Goal: Task Accomplishment & Management: Complete application form

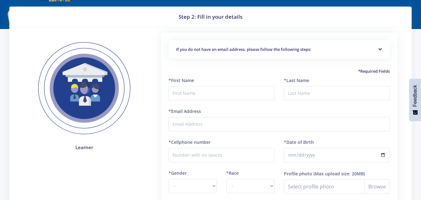
scroll to position [18, 0]
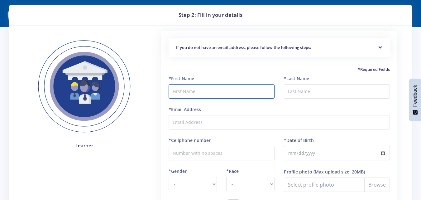
click at [257, 92] on input "text" at bounding box center [222, 91] width 106 height 14
type input "Francesc"
click at [313, 88] on input "*Last Name" at bounding box center [337, 91] width 106 height 14
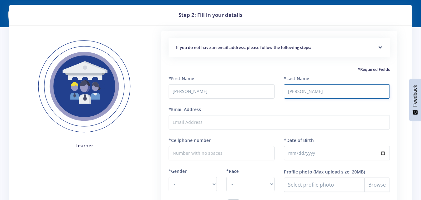
type input "Willis"
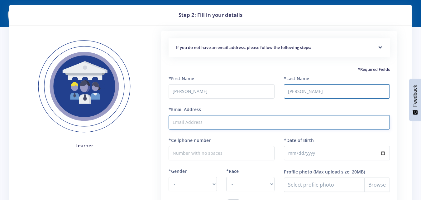
click at [276, 122] on input "*Email Address" at bounding box center [279, 122] width 221 height 14
type input "francescwillis@gmail.com"
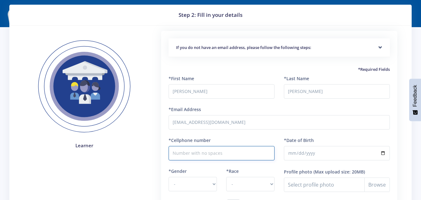
click at [226, 156] on input "*Cellphone number" at bounding box center [222, 153] width 106 height 14
type input "0793623052"
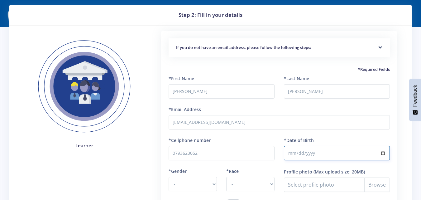
click at [293, 152] on input "*Date of Birth" at bounding box center [337, 153] width 106 height 14
type input "2025-04-07"
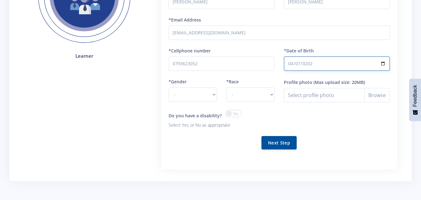
scroll to position [109, 0]
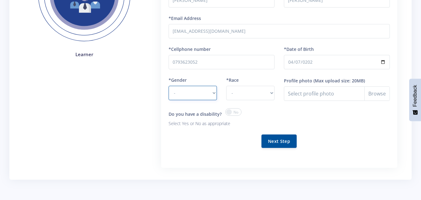
click at [212, 90] on select "- Male Female" at bounding box center [193, 93] width 48 height 14
select select "M"
click at [169, 86] on select "- Male Female" at bounding box center [193, 93] width 48 height 14
click at [271, 91] on select "- African Asian Coloured Indian White Other" at bounding box center [250, 93] width 48 height 14
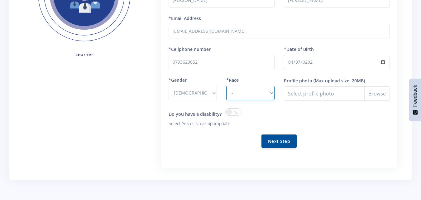
select select "African"
click at [226, 86] on select "- African Asian Coloured Indian White Other" at bounding box center [250, 93] width 48 height 14
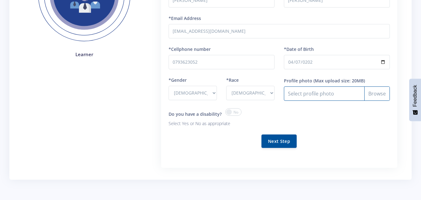
click at [375, 95] on input "Profile photo" at bounding box center [337, 93] width 106 height 14
type input "C:\fakepath\PF PIC.jpg"
click at [290, 140] on button "Next Step" at bounding box center [278, 140] width 35 height 13
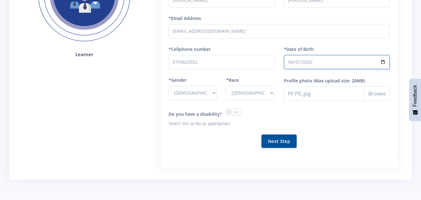
click at [312, 63] on input "2025-04-07" at bounding box center [337, 62] width 106 height 14
type input "2009-04-07"
click at [286, 136] on button "Next Step" at bounding box center [278, 140] width 35 height 13
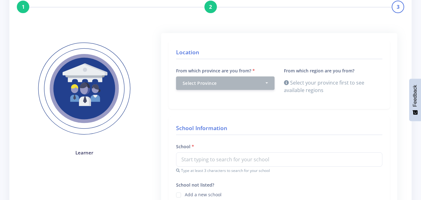
scroll to position [50, 0]
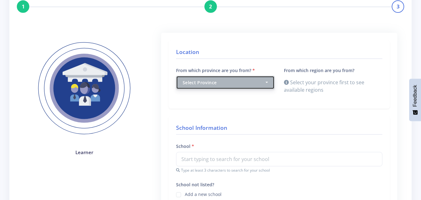
click at [265, 83] on button "Select Province" at bounding box center [225, 82] width 98 height 13
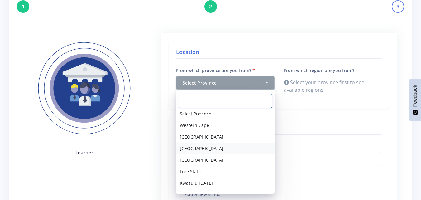
scroll to position [0, 0]
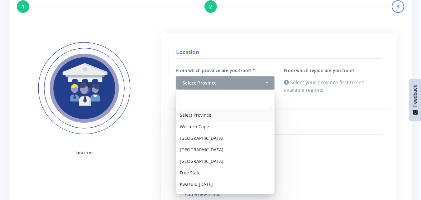
click at [224, 116] on link "Select Province" at bounding box center [225, 115] width 98 height 12
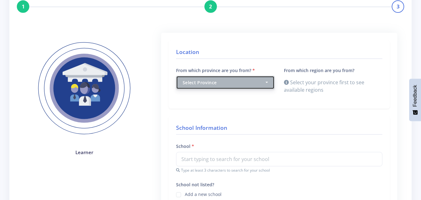
click at [250, 80] on div "Select Province" at bounding box center [224, 82] width 82 height 7
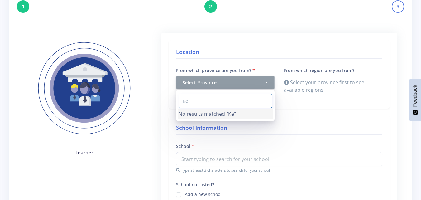
type input "K"
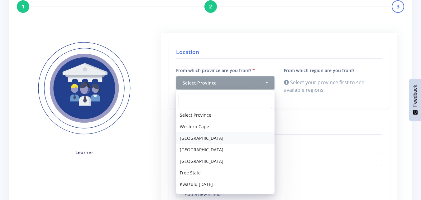
click at [231, 137] on link "[GEOGRAPHIC_DATA]" at bounding box center [225, 138] width 98 height 12
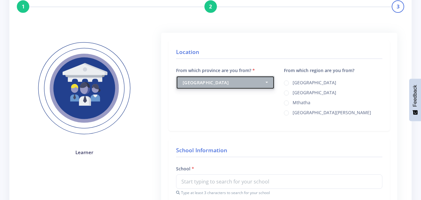
click at [265, 79] on button "[GEOGRAPHIC_DATA]" at bounding box center [225, 82] width 98 height 13
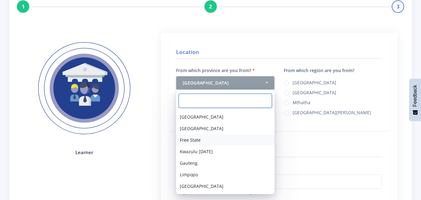
scroll to position [33, 0]
click at [220, 164] on link "Gauteng" at bounding box center [225, 163] width 98 height 12
select select "7"
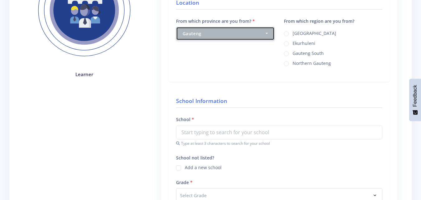
scroll to position [130, 0]
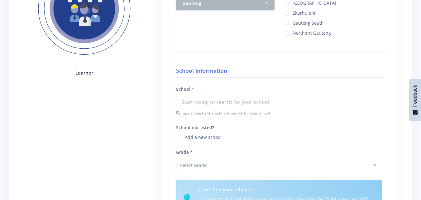
click at [292, 2] on label "[GEOGRAPHIC_DATA]" at bounding box center [314, 2] width 44 height 5
click at [292, 2] on input "[GEOGRAPHIC_DATA]" at bounding box center [294, 1] width 4 height 4
radio input "true"
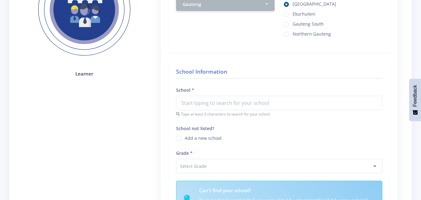
click at [185, 138] on label "Add a new school" at bounding box center [203, 137] width 37 height 5
click at [185, 138] on input "School not listed?" at bounding box center [187, 136] width 4 height 4
checkbox input "true"
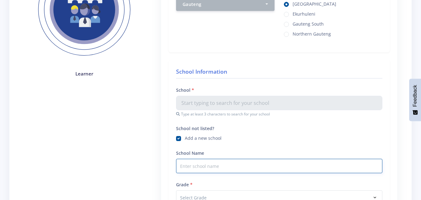
click at [216, 163] on input "School Name" at bounding box center [279, 166] width 206 height 14
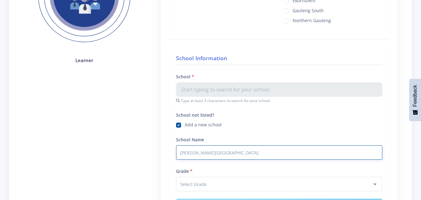
scroll to position [167, 0]
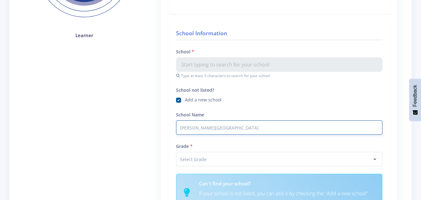
type input "[PERSON_NAME][GEOGRAPHIC_DATA]"
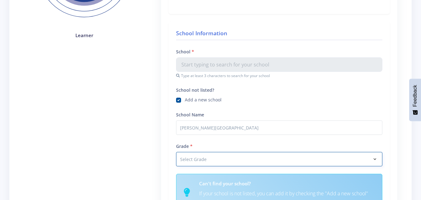
click at [219, 160] on select "Select Grade Grade 4 Grade 5 Grade 6 Grade 7" at bounding box center [279, 159] width 206 height 14
click at [312, 156] on select "Select Grade Grade 4 Grade 5 Grade 6 Grade 7" at bounding box center [279, 159] width 206 height 14
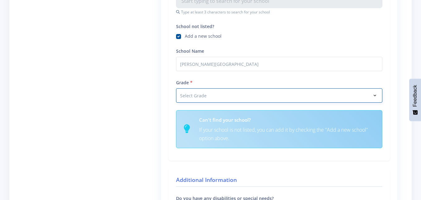
scroll to position [237, 0]
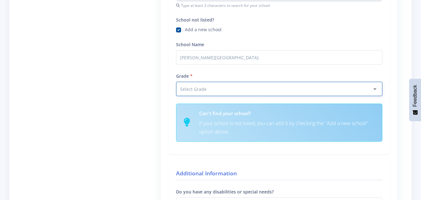
click at [363, 84] on select "Select Grade Grade 4 Grade 5 Grade 6 Grade 7" at bounding box center [279, 89] width 206 height 14
select select "Grade 10"
click at [176, 82] on select "Select Grade Grade 4 Grade 5 Grade 6 Grade 7" at bounding box center [279, 89] width 206 height 14
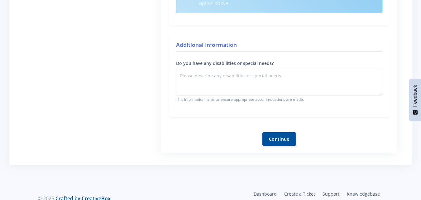
scroll to position [367, 0]
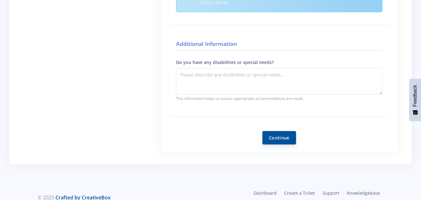
click at [279, 140] on button "Continue" at bounding box center [279, 137] width 34 height 13
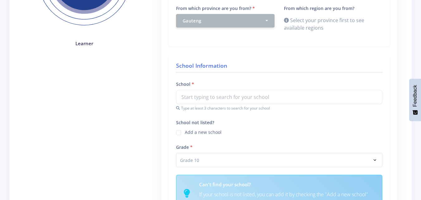
scroll to position [160, 0]
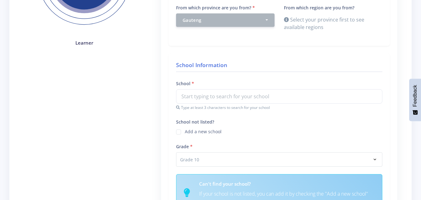
click at [185, 128] on label "Add a new school" at bounding box center [203, 130] width 37 height 5
click at [185, 127] on input "School not listed?" at bounding box center [187, 129] width 4 height 4
checkbox input "true"
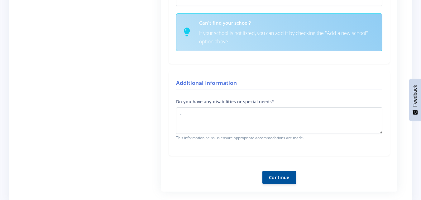
scroll to position [372, 0]
